Goal: Task Accomplishment & Management: Complete application form

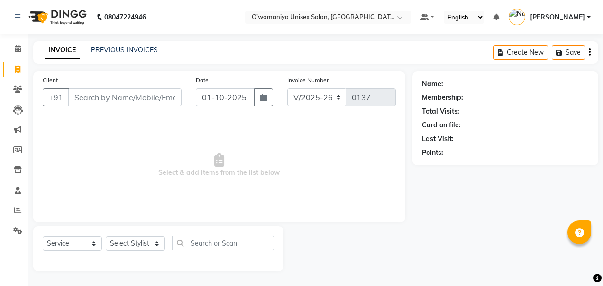
select select "6581"
select select "service"
click at [105, 55] on div "INVOICE PREVIOUS INVOICES" at bounding box center [101, 50] width 136 height 11
click at [117, 53] on link "PREVIOUS INVOICES" at bounding box center [124, 50] width 67 height 9
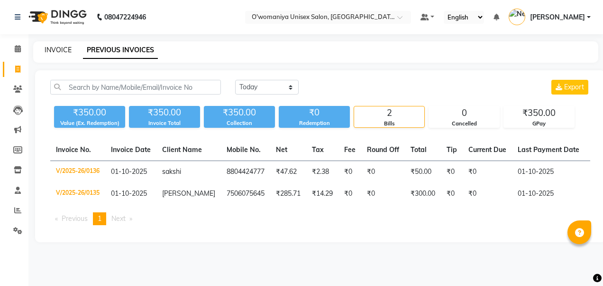
click at [65, 46] on link "INVOICE" at bounding box center [58, 50] width 27 height 9
select select "service"
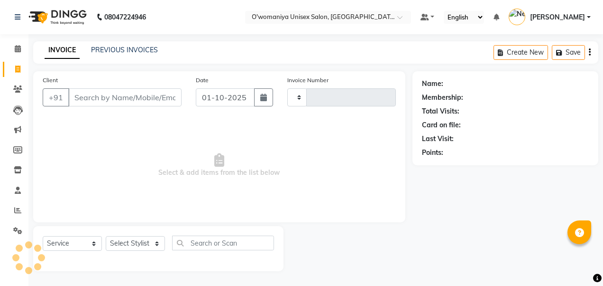
type input "0137"
select select "6581"
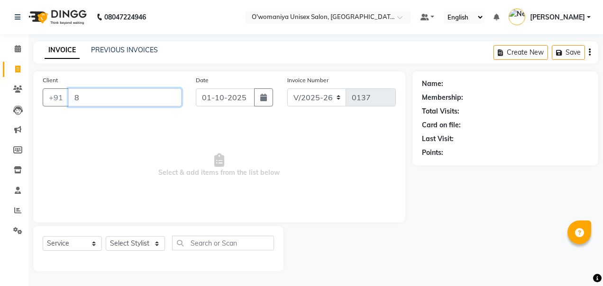
click at [139, 94] on input "8" at bounding box center [124, 97] width 113 height 18
type input "8369840153"
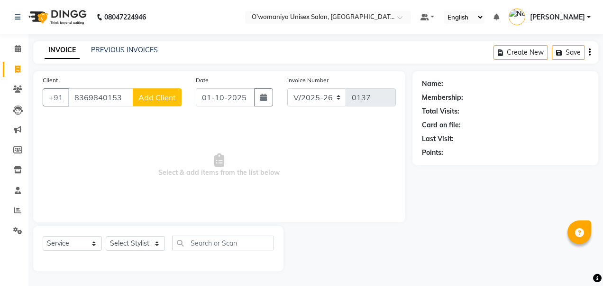
click at [155, 105] on button "Add Client" at bounding box center [157, 97] width 49 height 18
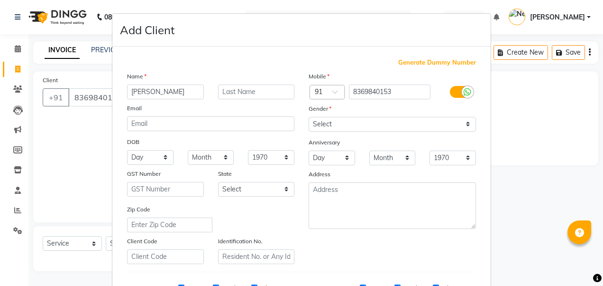
type input "[PERSON_NAME]"
click at [353, 115] on div "Gender" at bounding box center [393, 109] width 182 height 13
click at [352, 126] on select "Select [DEMOGRAPHIC_DATA] [DEMOGRAPHIC_DATA] Other Prefer Not To Say" at bounding box center [392, 124] width 167 height 15
select select "[DEMOGRAPHIC_DATA]"
click at [309, 117] on select "Select [DEMOGRAPHIC_DATA] [DEMOGRAPHIC_DATA] Other Prefer Not To Say" at bounding box center [392, 124] width 167 height 15
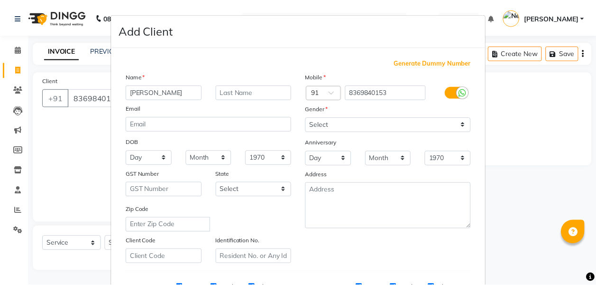
scroll to position [151, 0]
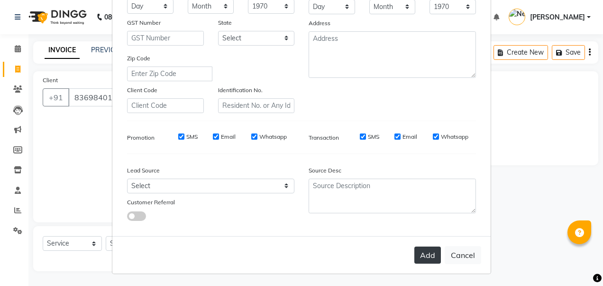
click at [427, 255] on button "Add" at bounding box center [428, 254] width 27 height 17
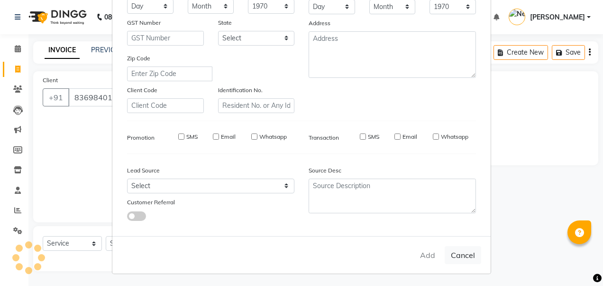
select select
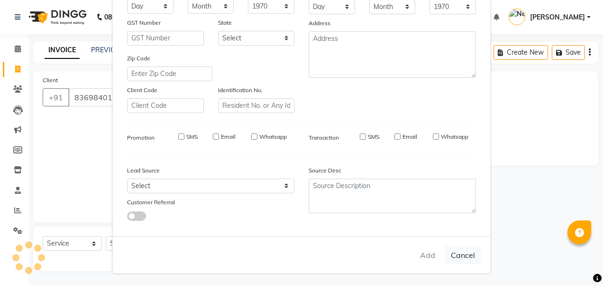
select select
checkbox input "false"
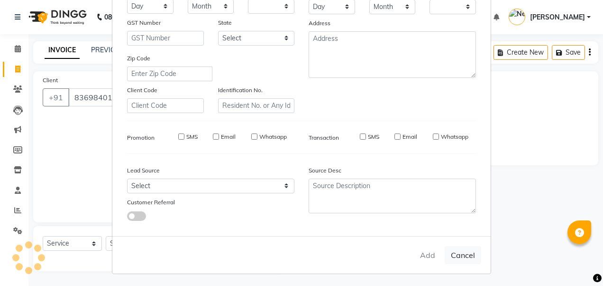
checkbox input "false"
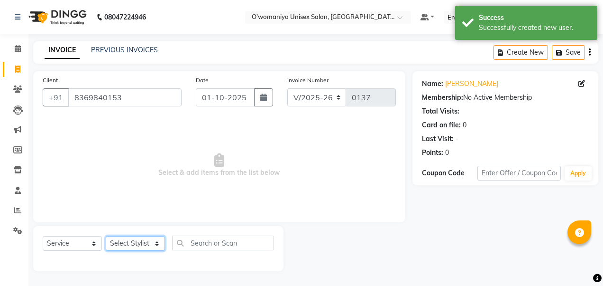
click at [145, 238] on select "Select Stylist [PERSON_NAME] [PERSON_NAME] kajal [PERSON_NAME] [PERSON_NAME] [M…" at bounding box center [135, 243] width 59 height 15
select select "79444"
click at [106, 236] on select "Select Stylist [PERSON_NAME] [PERSON_NAME] kajal [PERSON_NAME] [PERSON_NAME] [M…" at bounding box center [135, 243] width 59 height 15
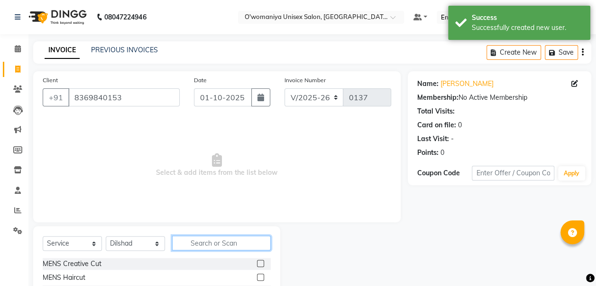
click at [184, 240] on input "text" at bounding box center [221, 242] width 99 height 15
click at [143, 278] on div "MENS Haircut" at bounding box center [157, 277] width 228 height 12
click at [257, 275] on label at bounding box center [260, 276] width 7 height 7
click at [257, 275] on input "checkbox" at bounding box center [260, 277] width 6 height 6
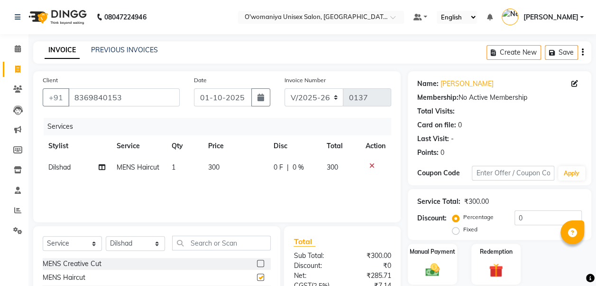
checkbox input "false"
click at [217, 240] on input "text" at bounding box center [221, 242] width 99 height 15
type input "b"
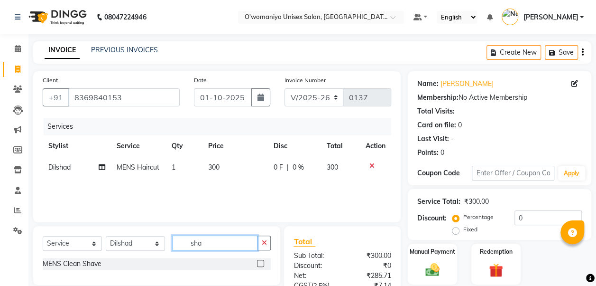
type input "sha"
click at [262, 260] on label at bounding box center [260, 262] width 7 height 7
click at [262, 260] on input "checkbox" at bounding box center [260, 263] width 6 height 6
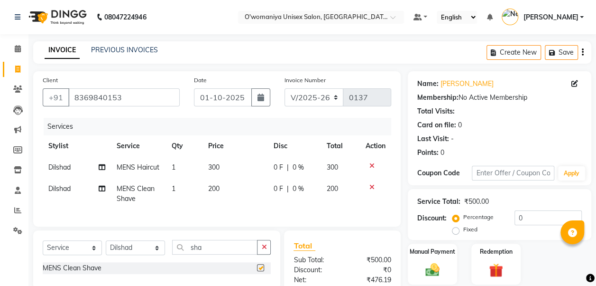
checkbox input "false"
click at [213, 188] on span "200" at bounding box center [213, 188] width 11 height 9
select select "79444"
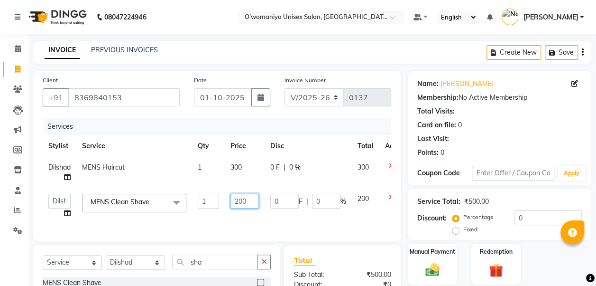
click at [249, 203] on input "200" at bounding box center [245, 201] width 28 height 15
type input "250"
click at [358, 216] on div "Services Stylist Service Qty Price Disc Total Action Dilshad MENS Haircut 1 300…" at bounding box center [217, 175] width 349 height 114
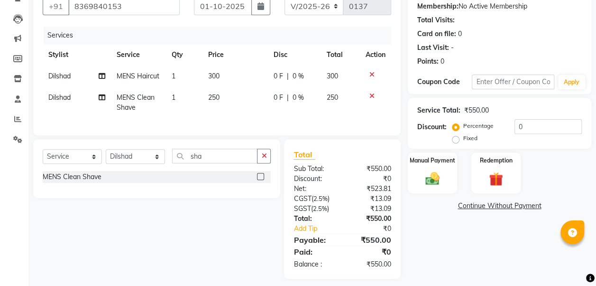
scroll to position [105, 0]
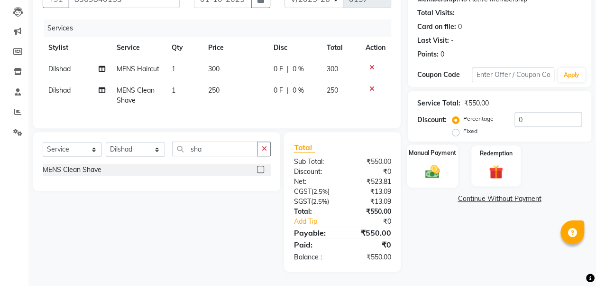
click at [429, 163] on img at bounding box center [433, 171] width 24 height 17
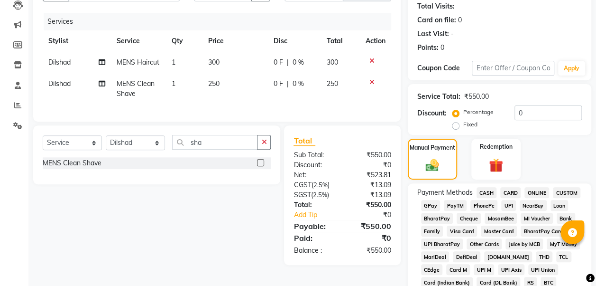
click at [432, 204] on span "GPay" at bounding box center [430, 205] width 19 height 11
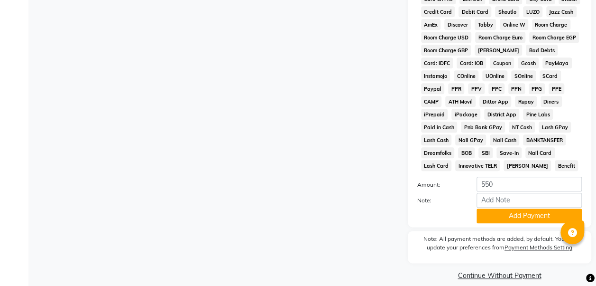
scroll to position [466, 0]
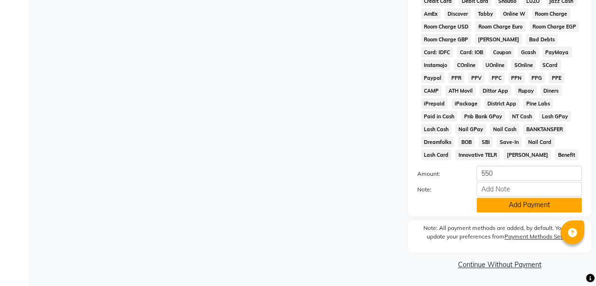
click at [519, 209] on button "Add Payment" at bounding box center [529, 204] width 105 height 15
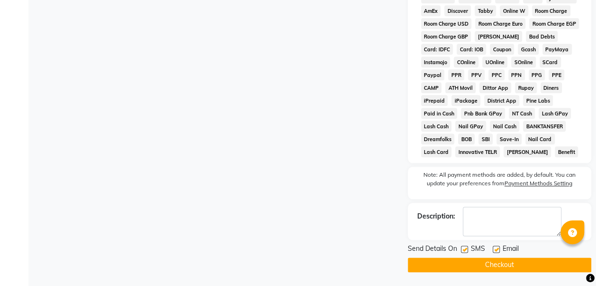
click at [558, 267] on button "Checkout" at bounding box center [500, 264] width 184 height 15
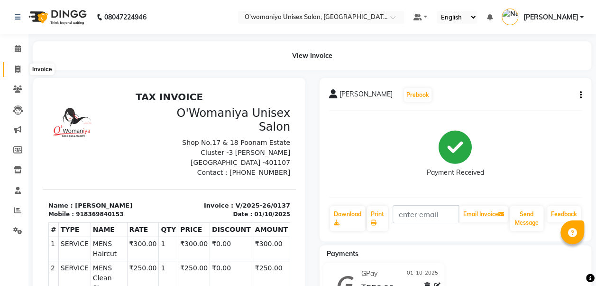
click at [17, 71] on icon at bounding box center [17, 68] width 5 height 7
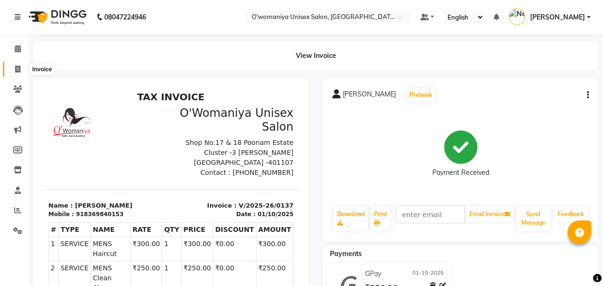
select select "6581"
select select "service"
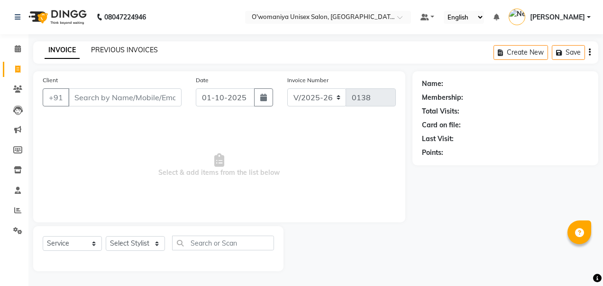
click at [105, 49] on link "PREVIOUS INVOICES" at bounding box center [124, 50] width 67 height 9
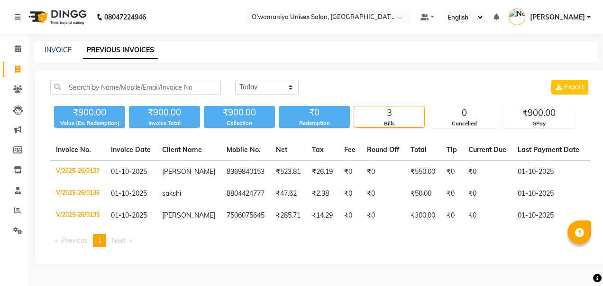
click at [204, 97] on div "[DATE] [DATE] Custom Range Export" at bounding box center [320, 91] width 555 height 22
click at [64, 52] on link "INVOICE" at bounding box center [58, 50] width 27 height 9
select select "service"
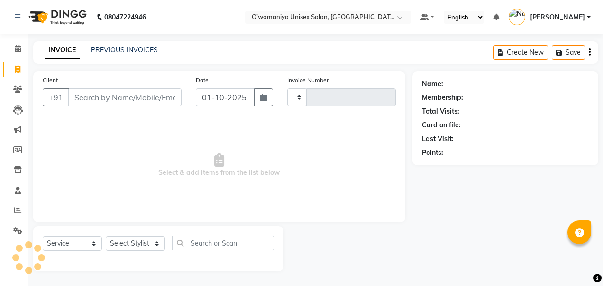
type input "0138"
select select "6581"
